Goal: Information Seeking & Learning: Learn about a topic

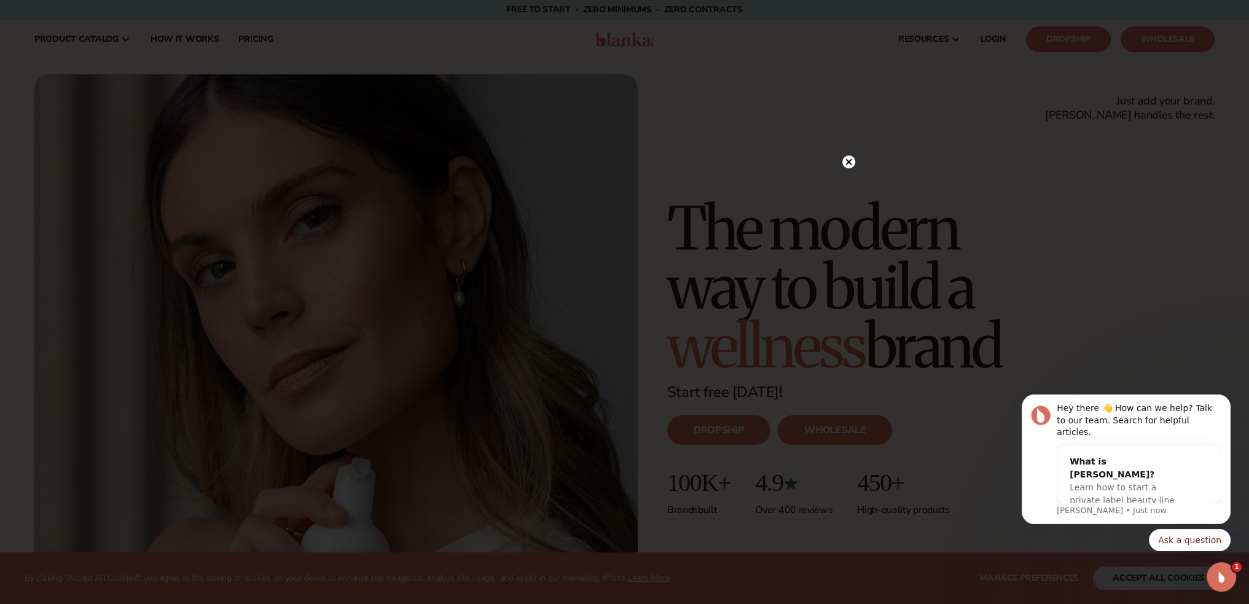
click at [846, 164] on circle at bounding box center [848, 161] width 13 height 13
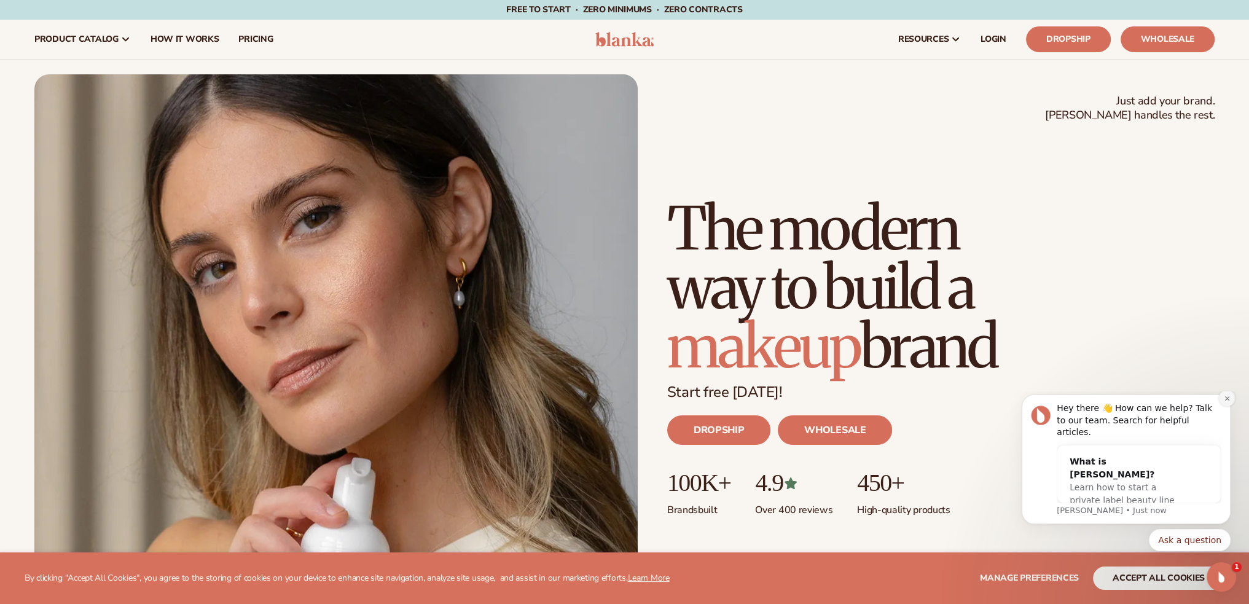
click at [1226, 400] on icon "Dismiss notification" at bounding box center [1227, 398] width 4 height 4
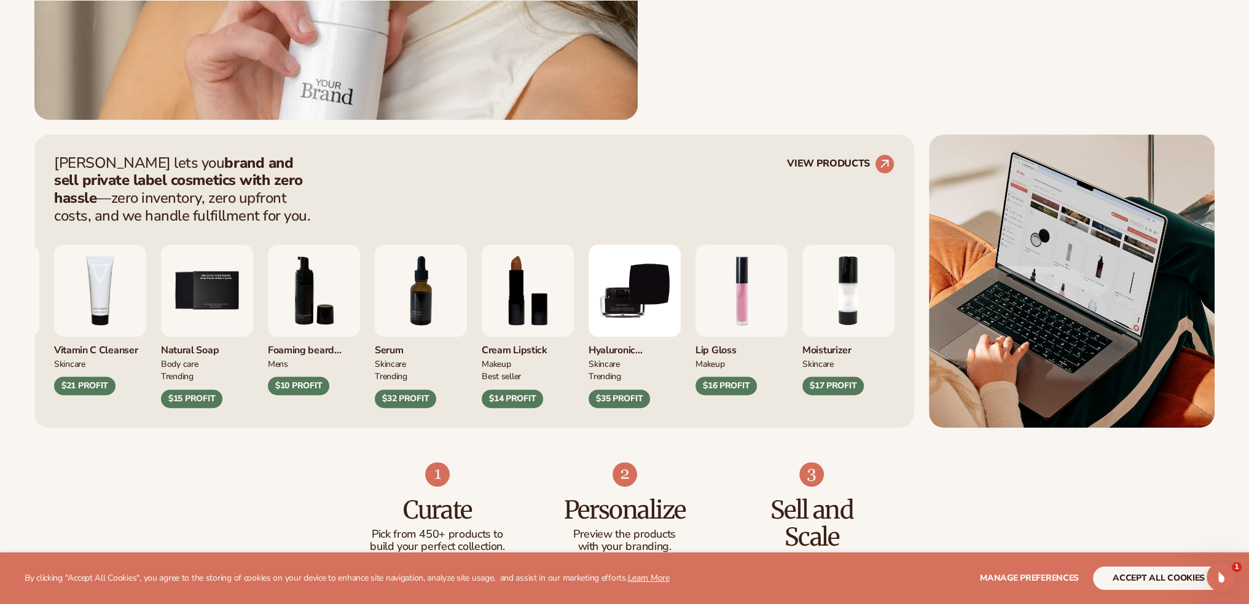
scroll to position [553, 0]
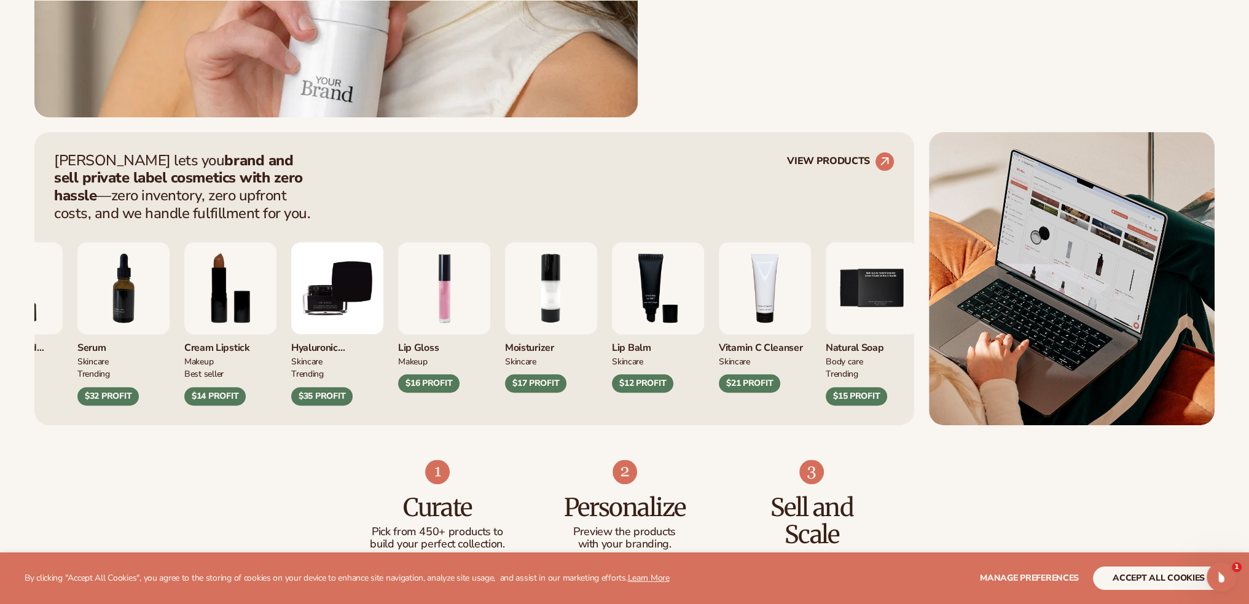
click at [675, 316] on div "Foaming beard wash mens $10 PROFIT Serum SKINCARE TRENDING $32 PROFIT MAKEUP" at bounding box center [391, 323] width 841 height 163
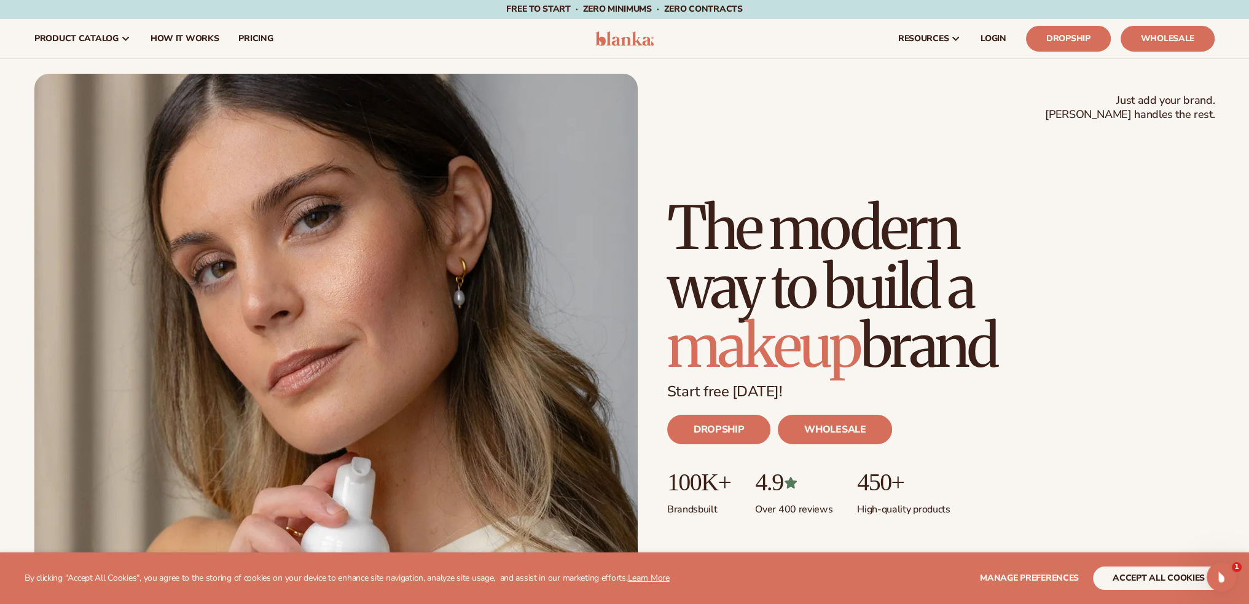
scroll to position [0, 0]
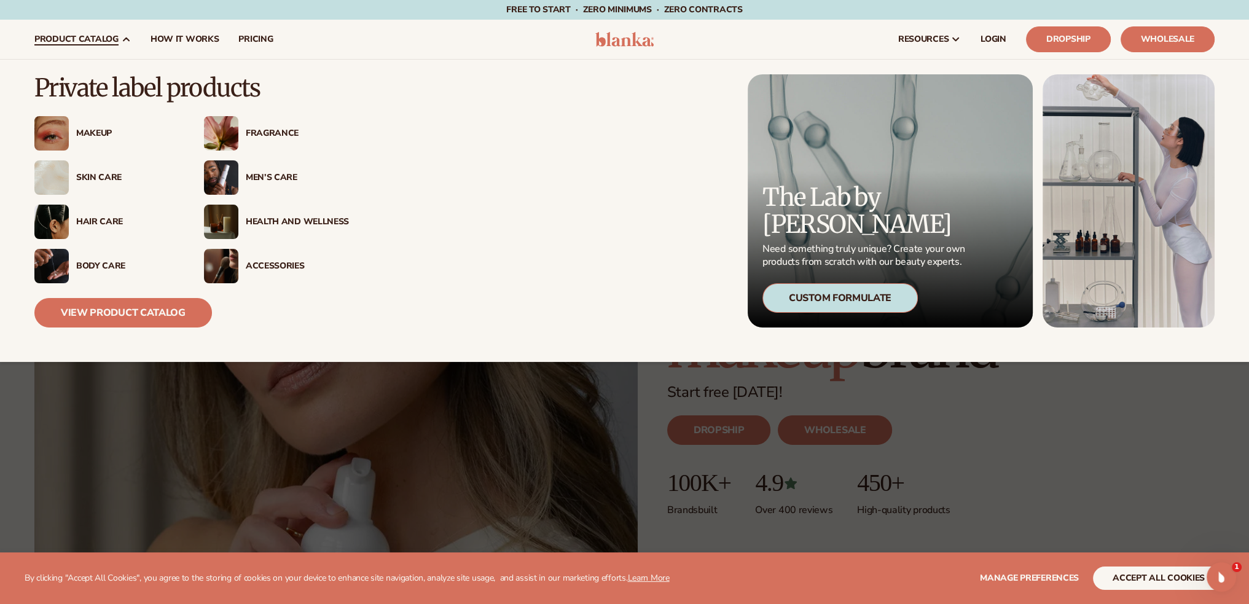
click at [237, 182] on img at bounding box center [221, 177] width 34 height 34
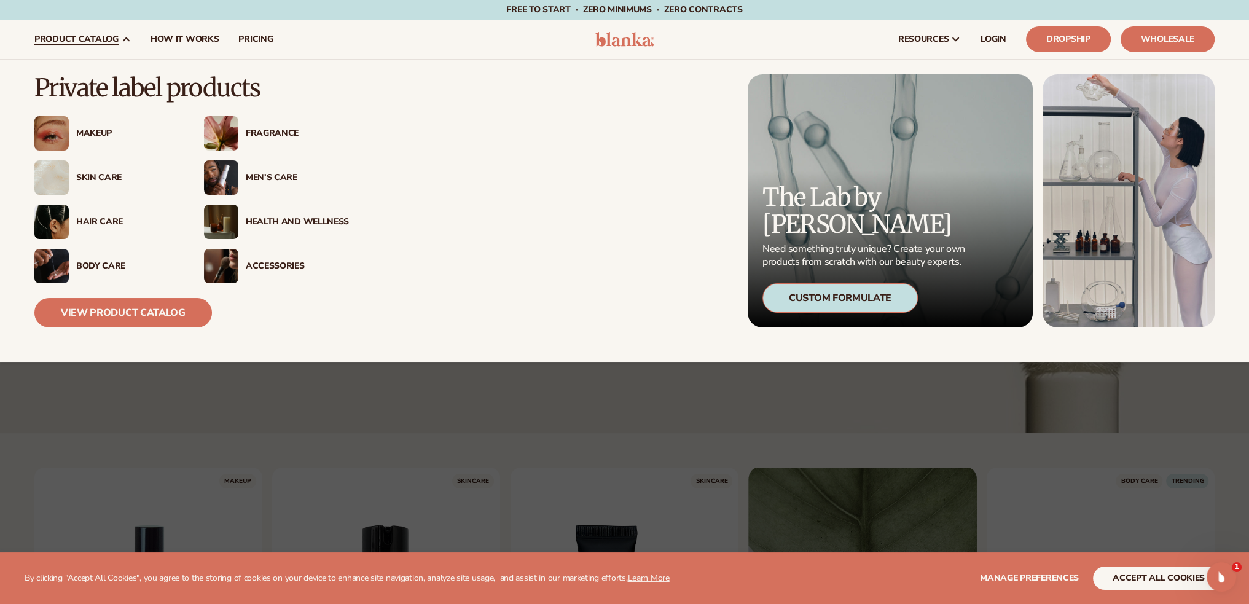
click at [270, 175] on div "Men’s Care" at bounding box center [297, 178] width 103 height 10
click at [94, 224] on div "Hair Care" at bounding box center [127, 222] width 103 height 10
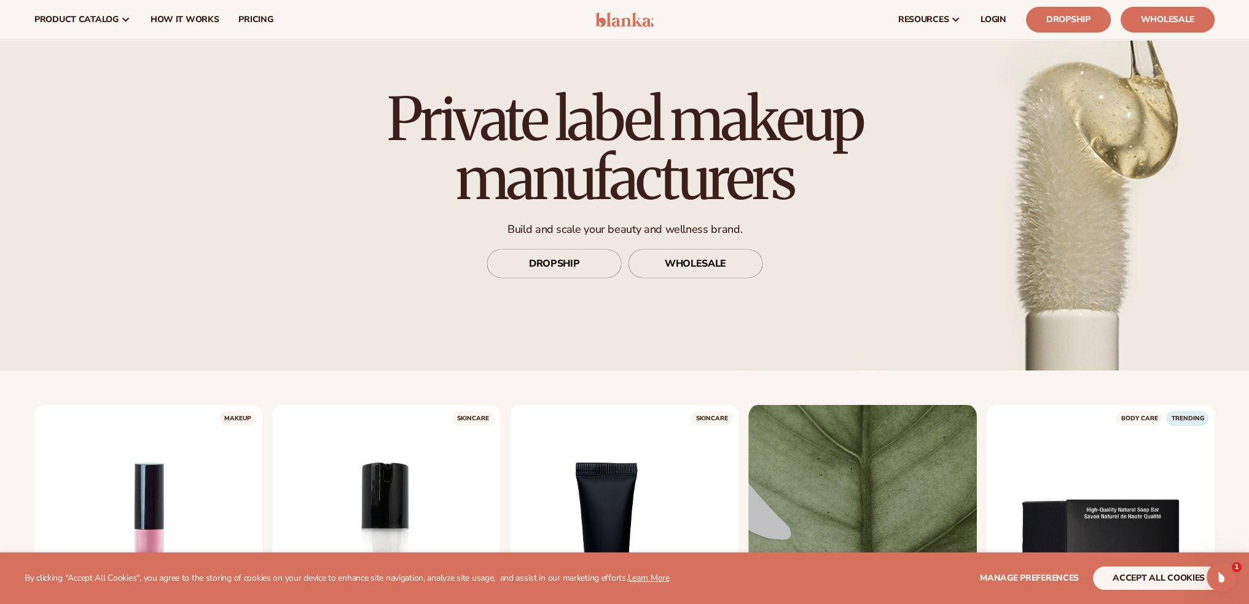
scroll to position [61, 0]
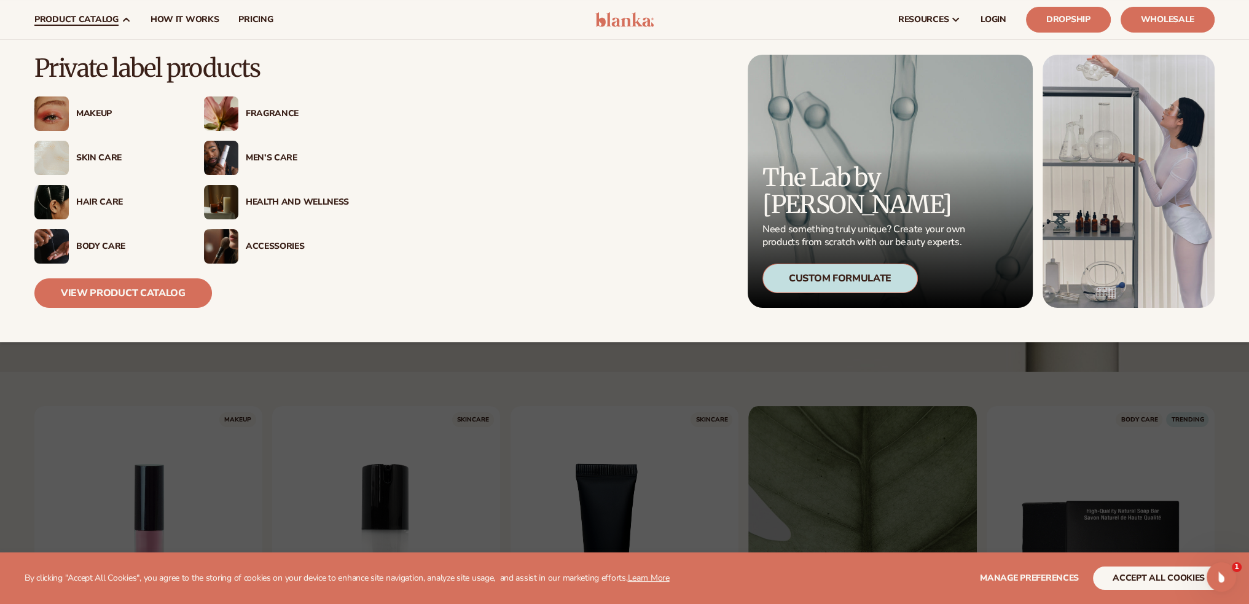
click at [109, 157] on div "Skin Care" at bounding box center [127, 158] width 103 height 10
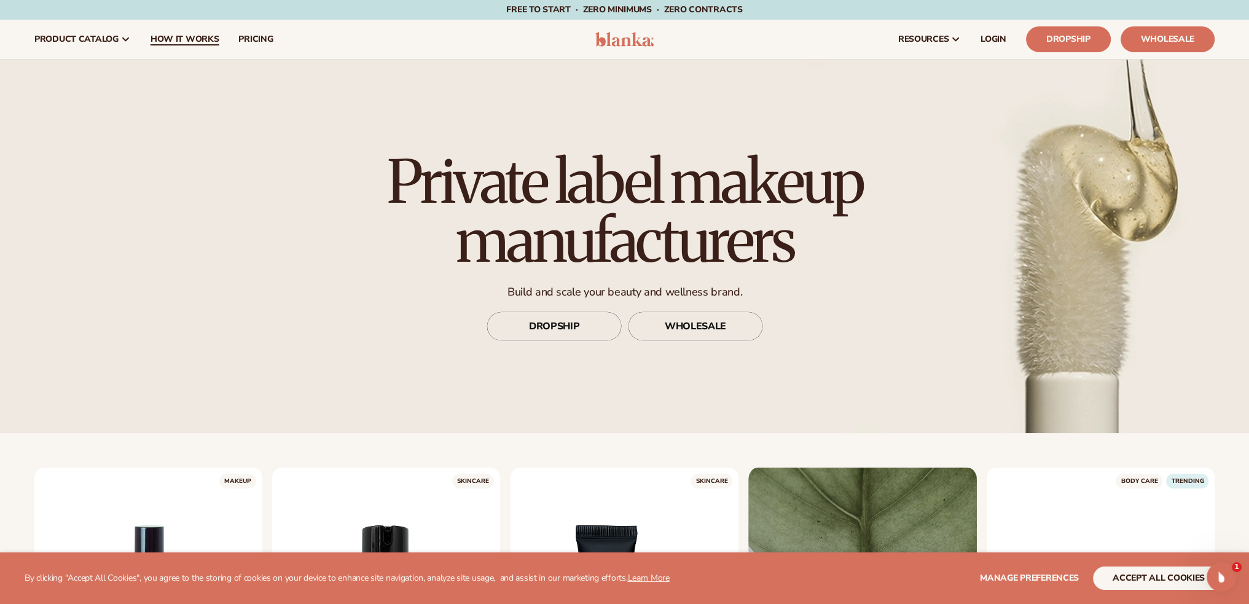
click at [170, 41] on span "How It Works" at bounding box center [185, 39] width 69 height 10
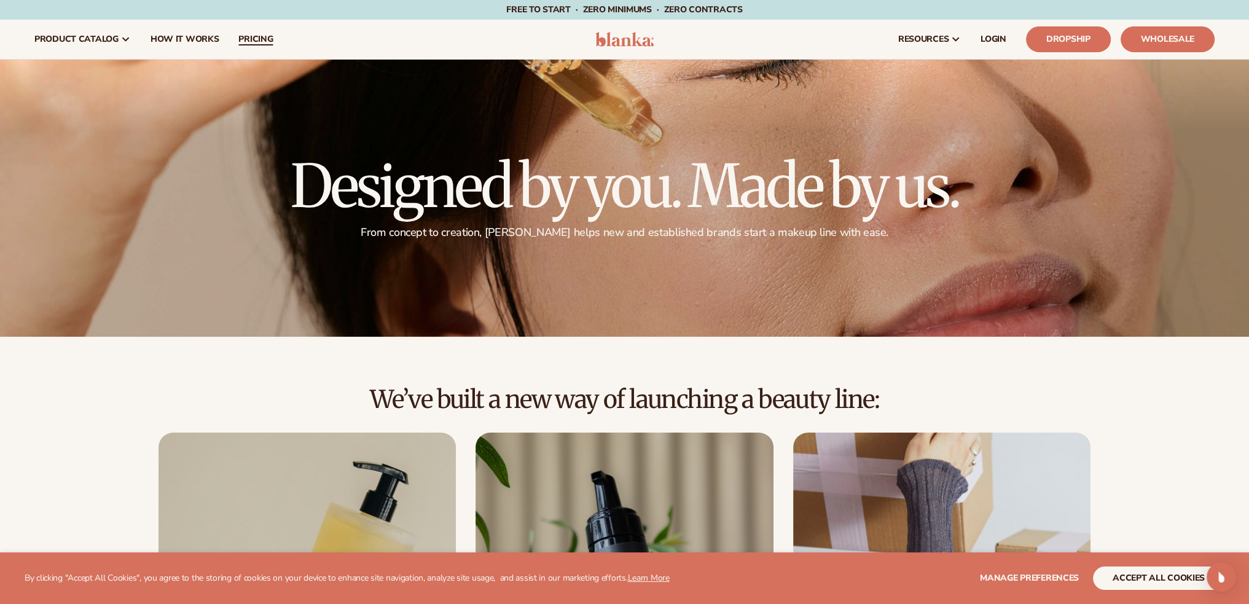
click at [263, 39] on span "pricing" at bounding box center [255, 39] width 34 height 10
